Goal: Transaction & Acquisition: Purchase product/service

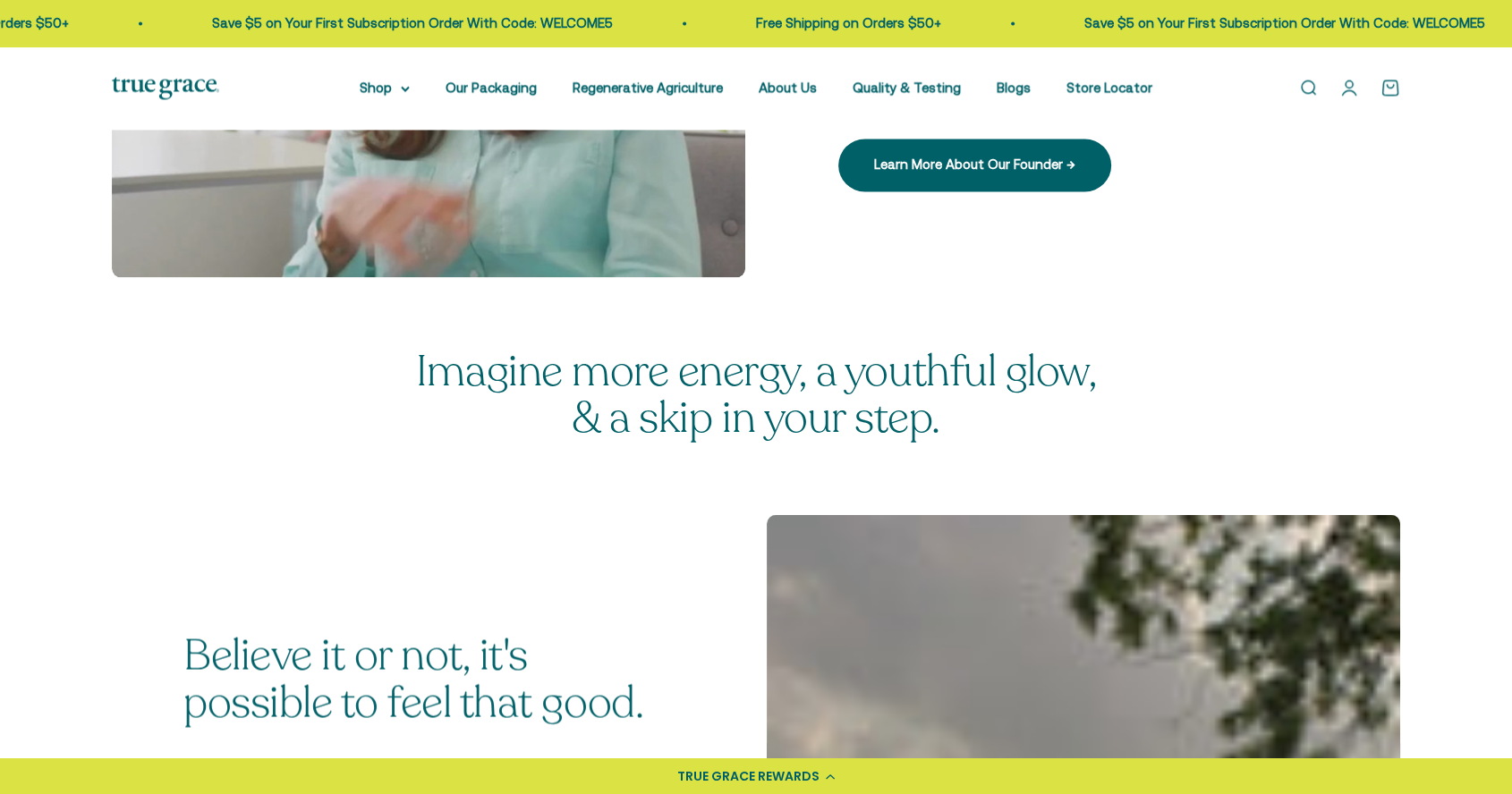
scroll to position [3080, 0]
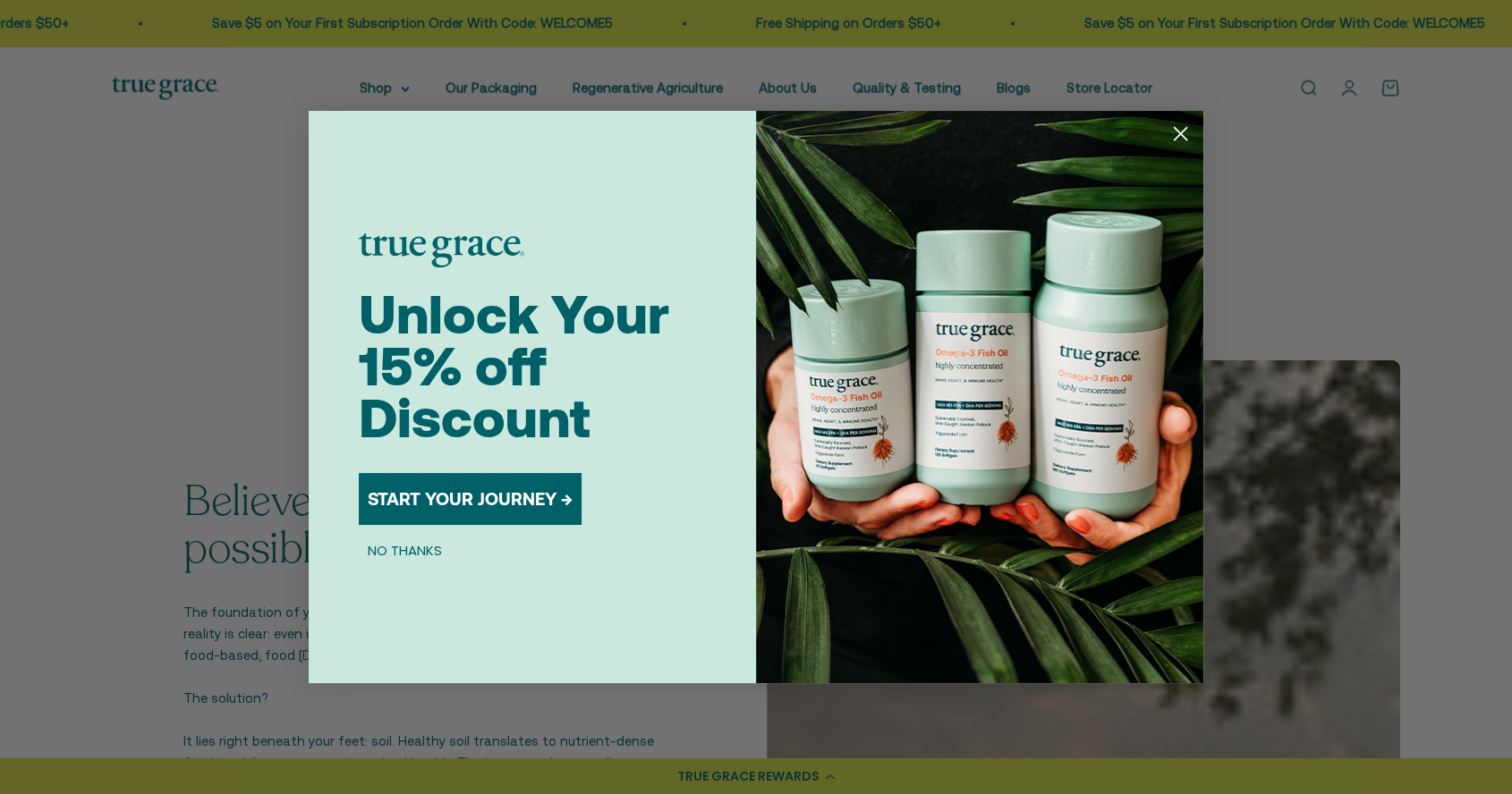
click at [1175, 141] on icon "Close dialog" at bounding box center [1182, 134] width 13 height 13
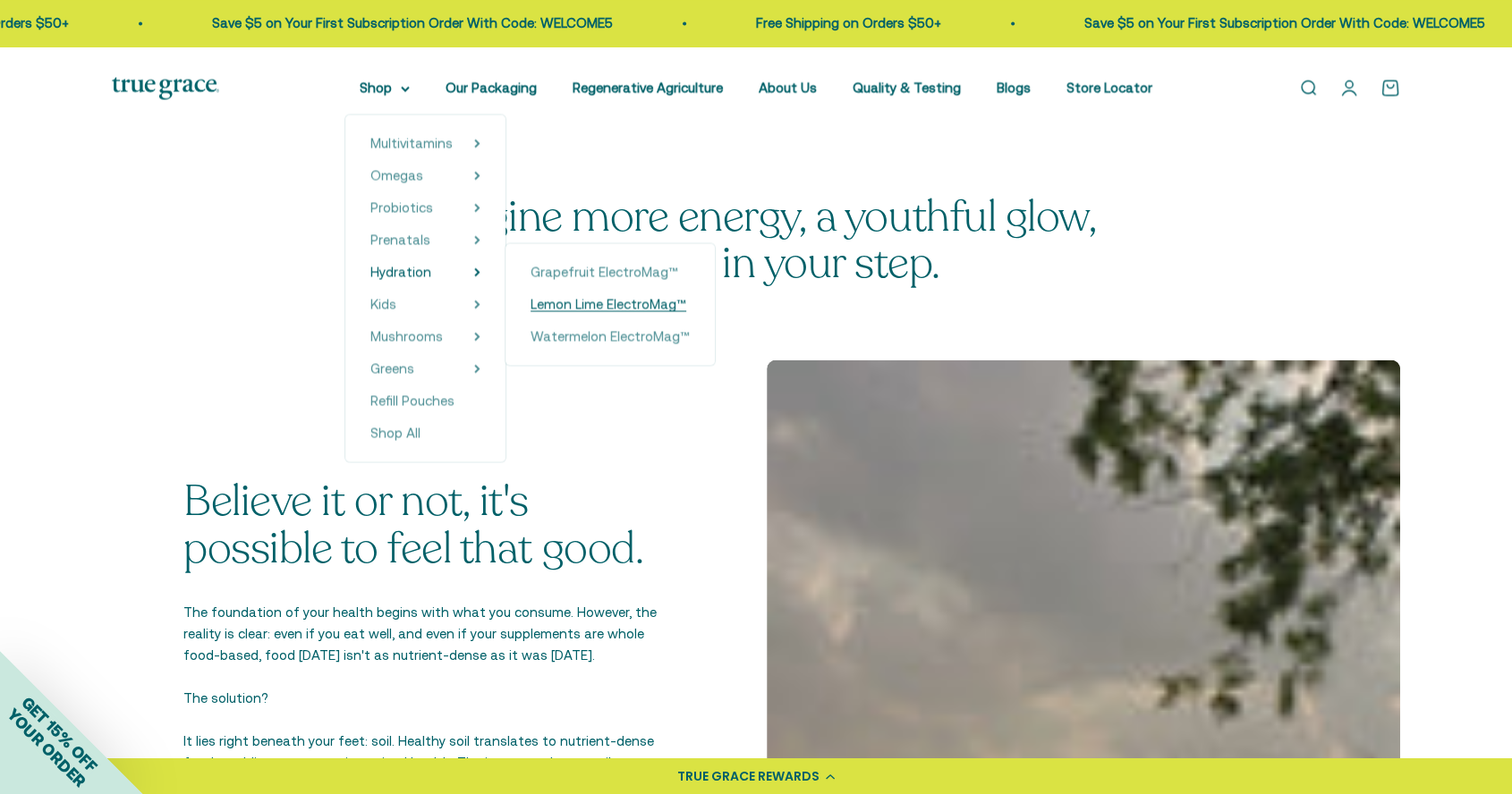
click at [561, 302] on span "Lemon Lime ElectroMag™" at bounding box center [608, 303] width 155 height 15
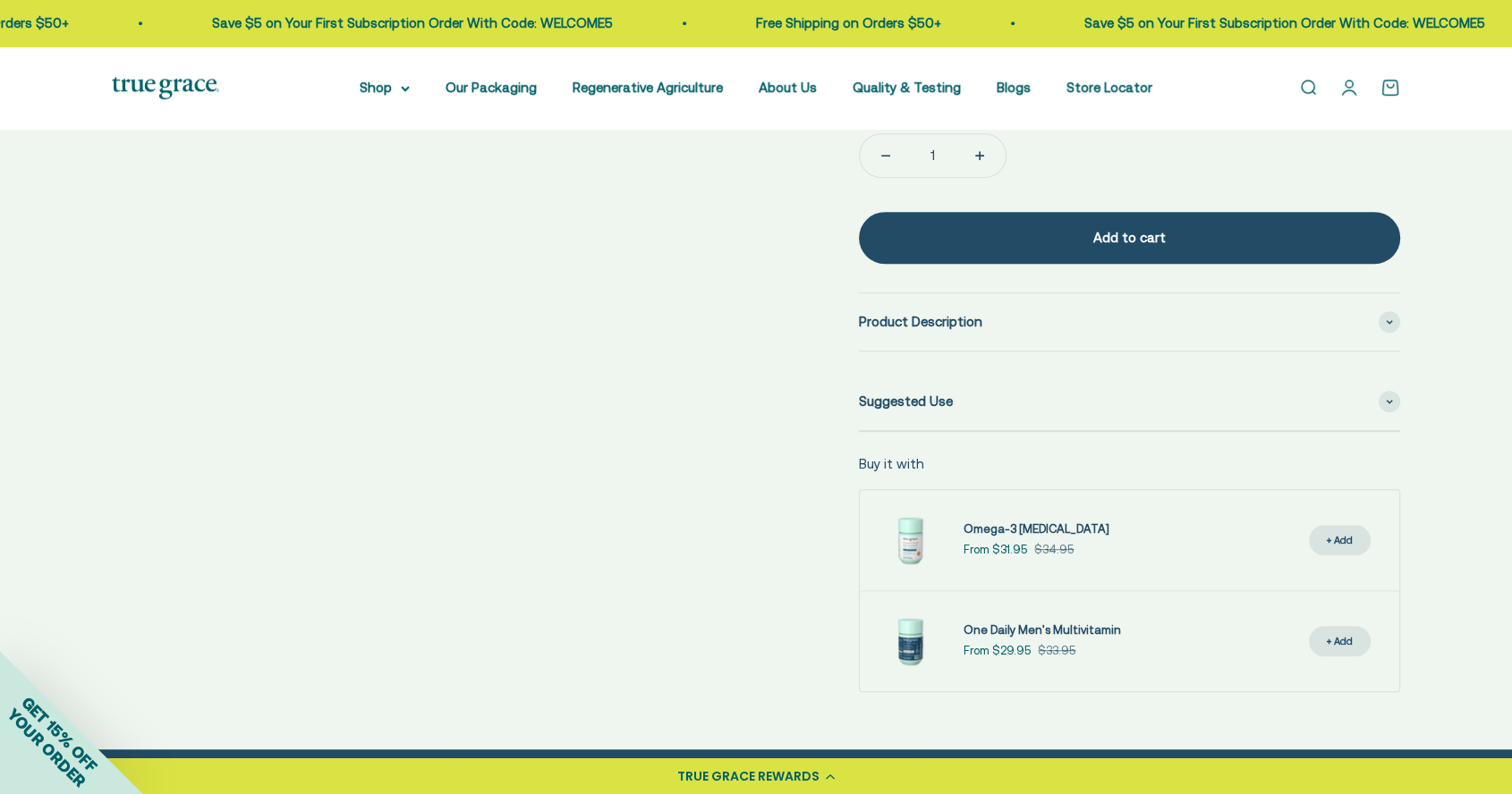
scroll to position [894, 0]
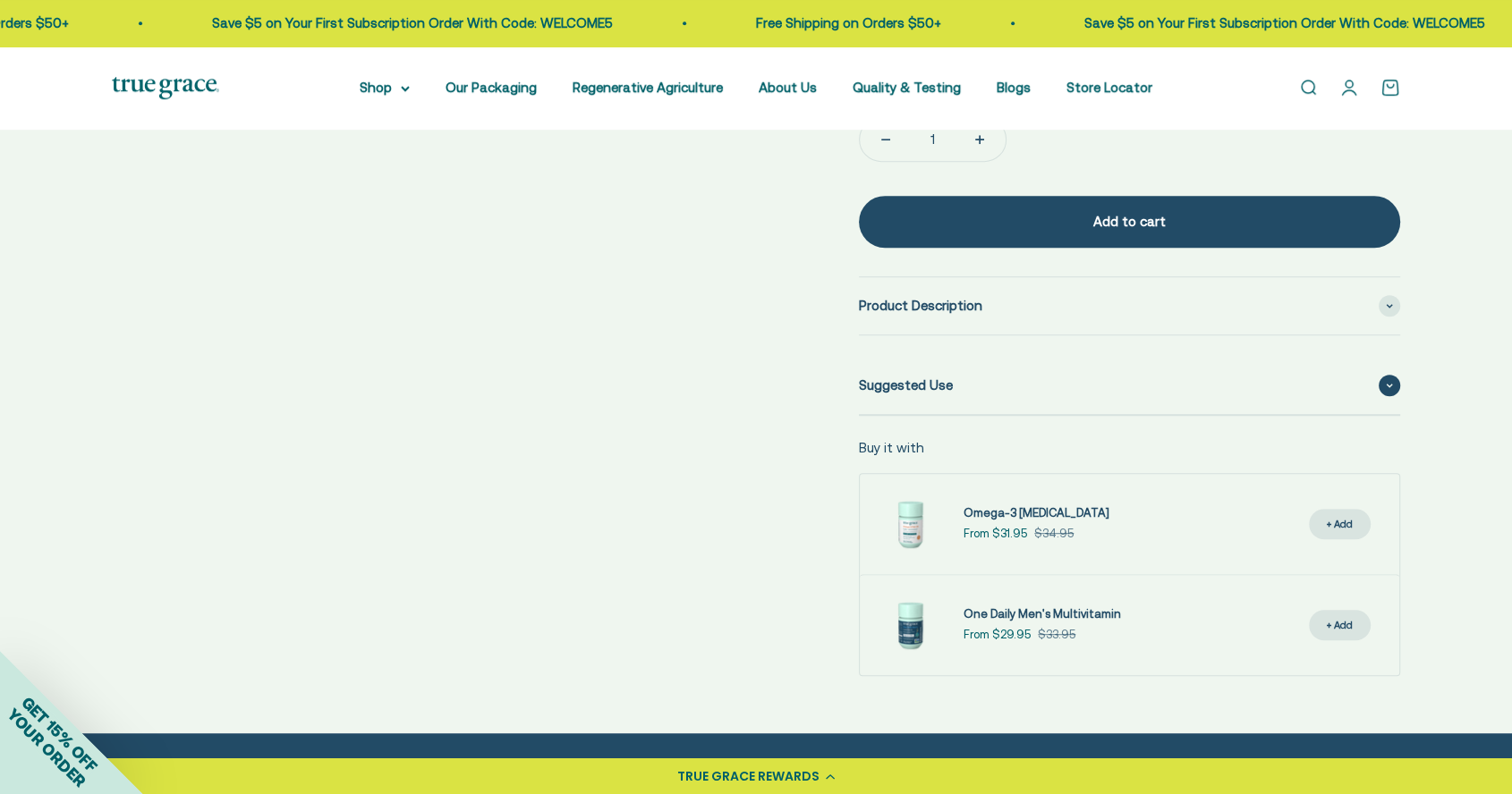
click at [1387, 384] on icon at bounding box center [1389, 385] width 5 height 3
